Goal: Navigation & Orientation: Find specific page/section

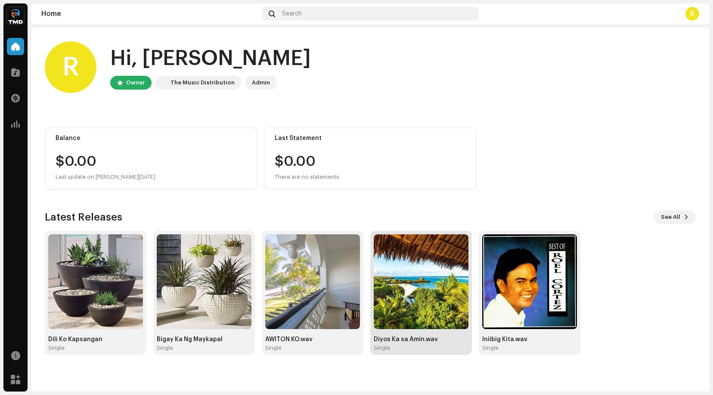
click at [419, 282] on img at bounding box center [421, 281] width 95 height 95
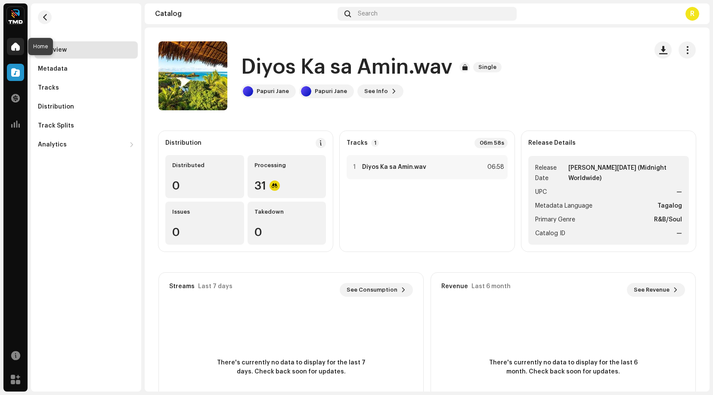
click at [16, 43] on span at bounding box center [15, 46] width 9 height 7
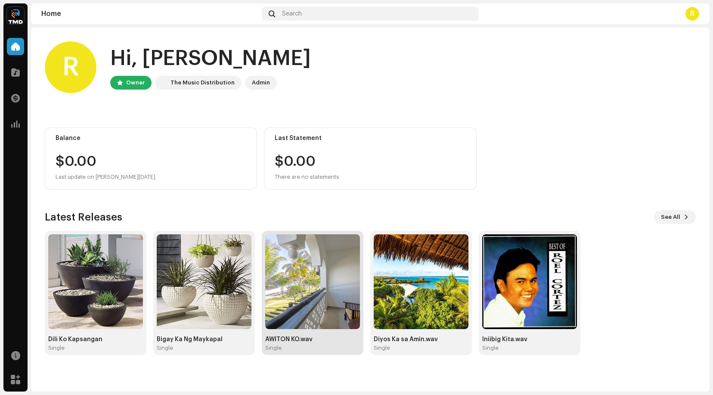
click at [310, 272] on img at bounding box center [312, 281] width 95 height 95
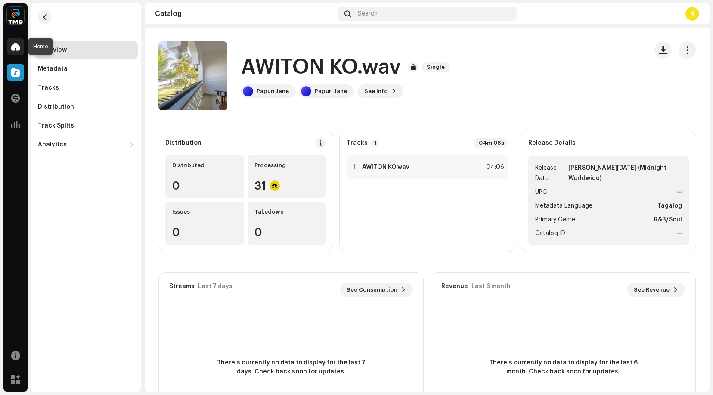
click at [17, 43] on span at bounding box center [15, 46] width 9 height 7
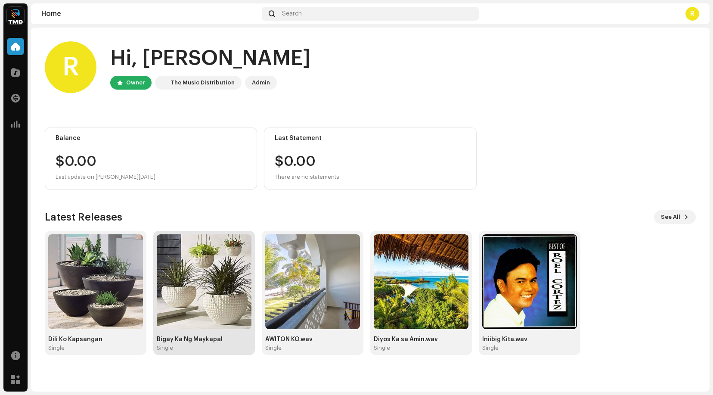
click at [221, 269] on img at bounding box center [204, 281] width 95 height 95
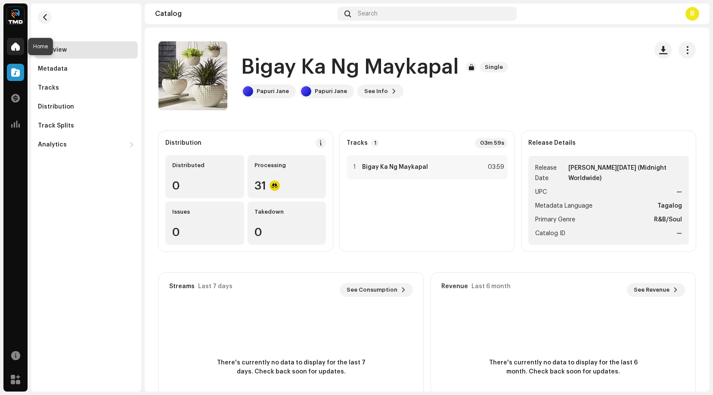
click at [15, 46] on span at bounding box center [15, 46] width 9 height 7
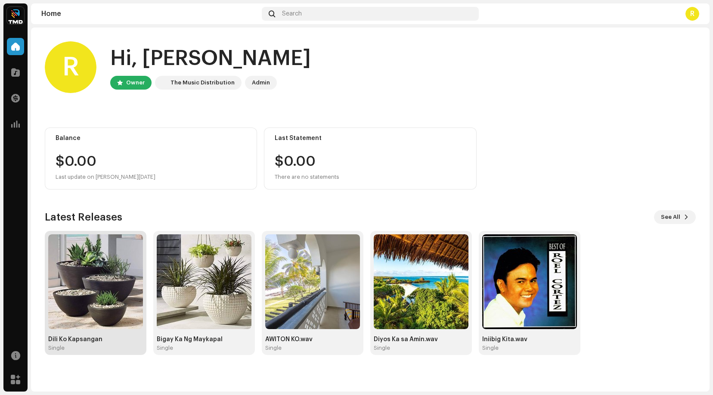
click at [105, 275] on img at bounding box center [95, 281] width 95 height 95
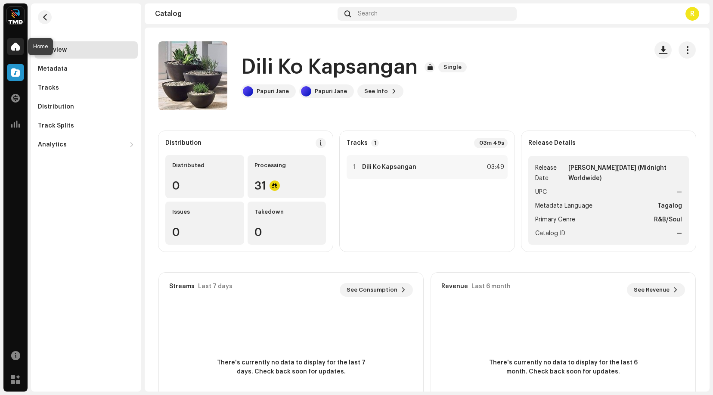
click at [16, 45] on span at bounding box center [15, 46] width 9 height 7
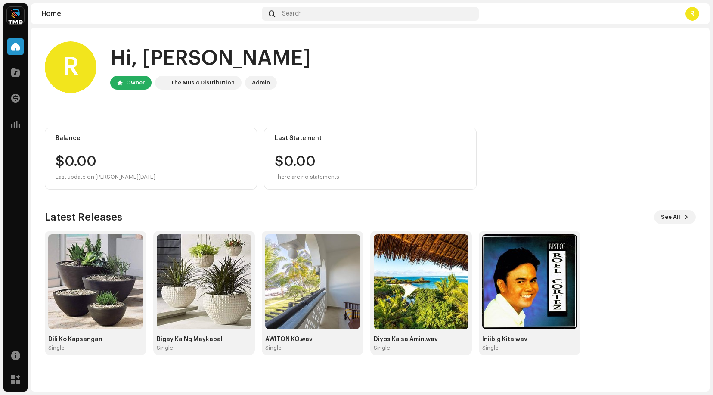
click at [688, 14] on div "R" at bounding box center [692, 14] width 14 height 14
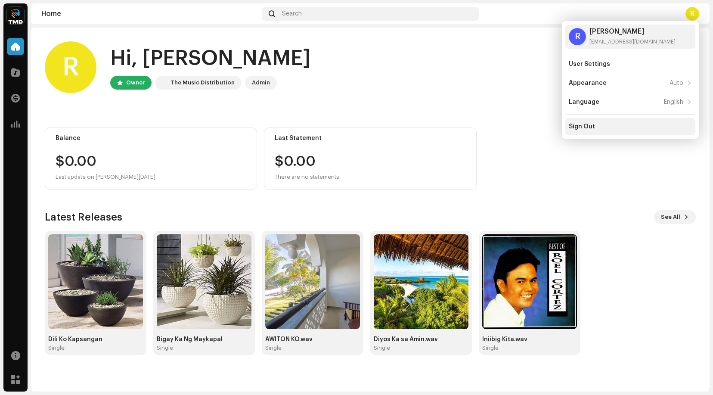
click at [581, 126] on div "Sign Out" at bounding box center [581, 126] width 26 height 7
